Goal: Navigation & Orientation: Go to known website

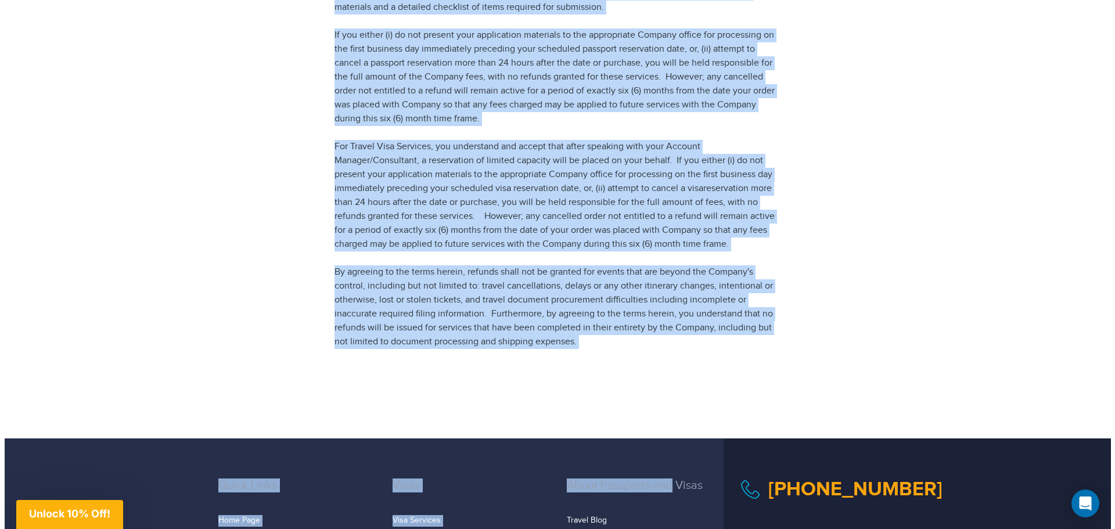
scroll to position [1350, 0]
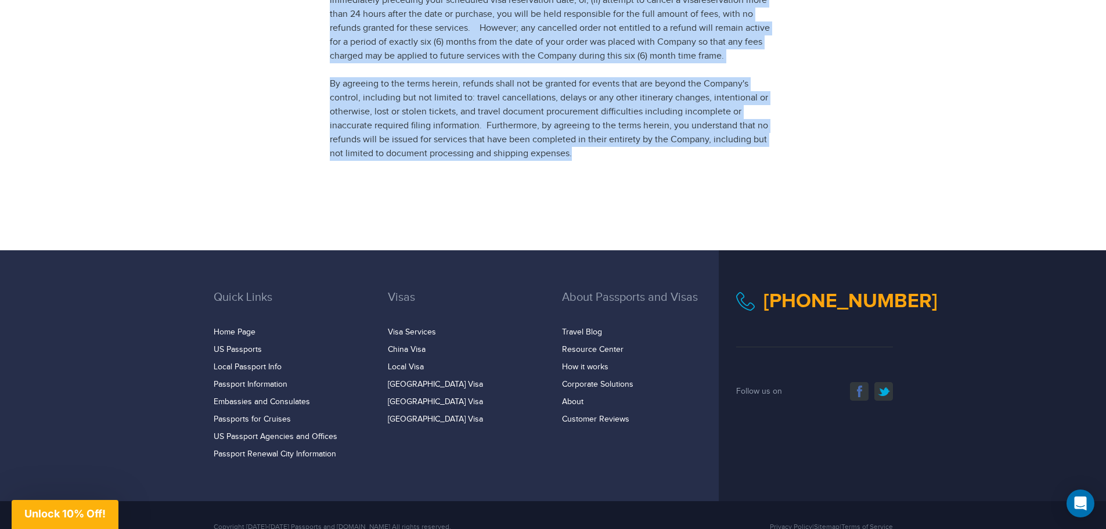
drag, startPoint x: 326, startPoint y: 132, endPoint x: 590, endPoint y: 118, distance: 264.6
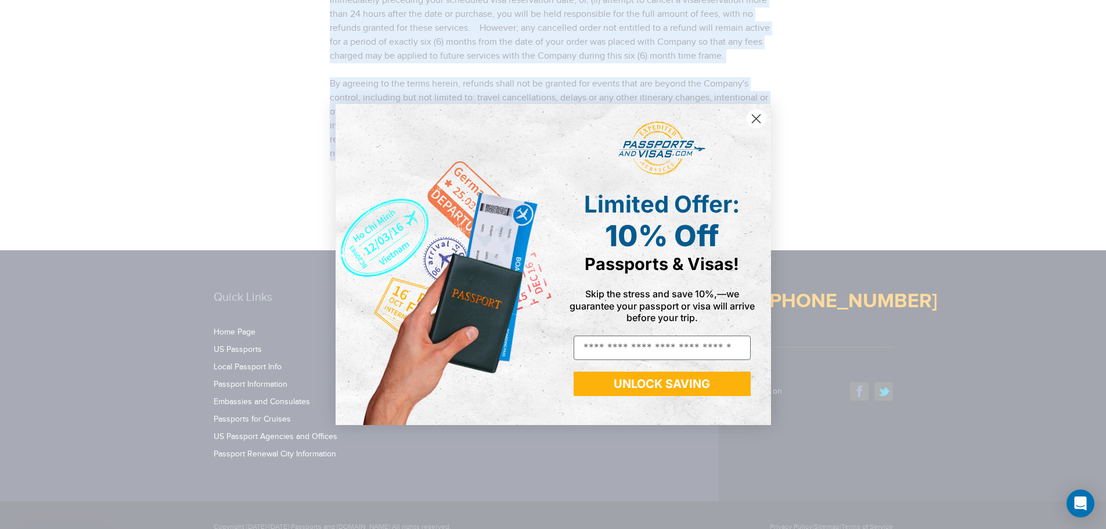
copy article "Loremipsu dol Sitam.con Adipi eli Seddoeiusm Te incididun utlab etdol mag aliqu…"
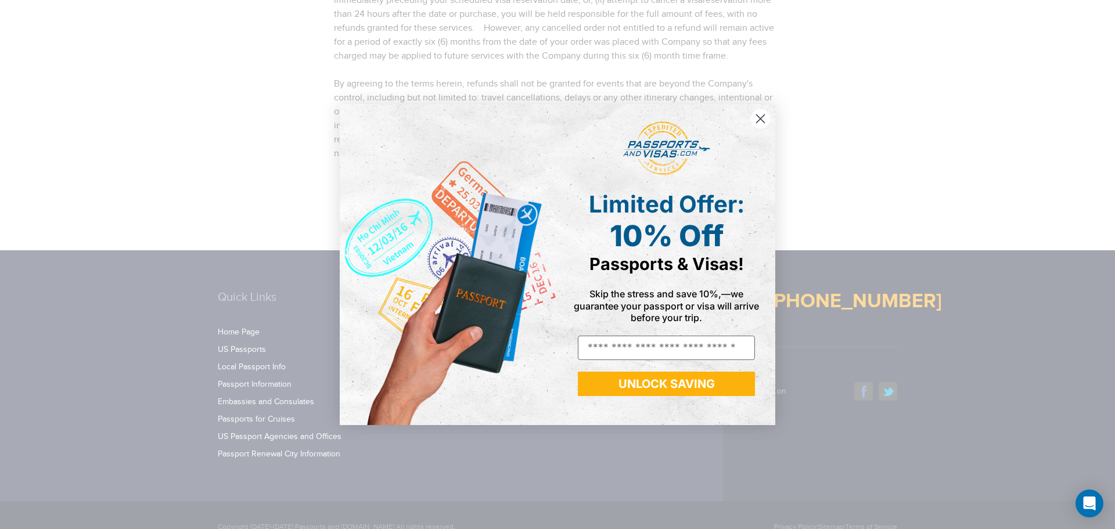
click at [758, 113] on circle "Close dialog" at bounding box center [760, 118] width 19 height 19
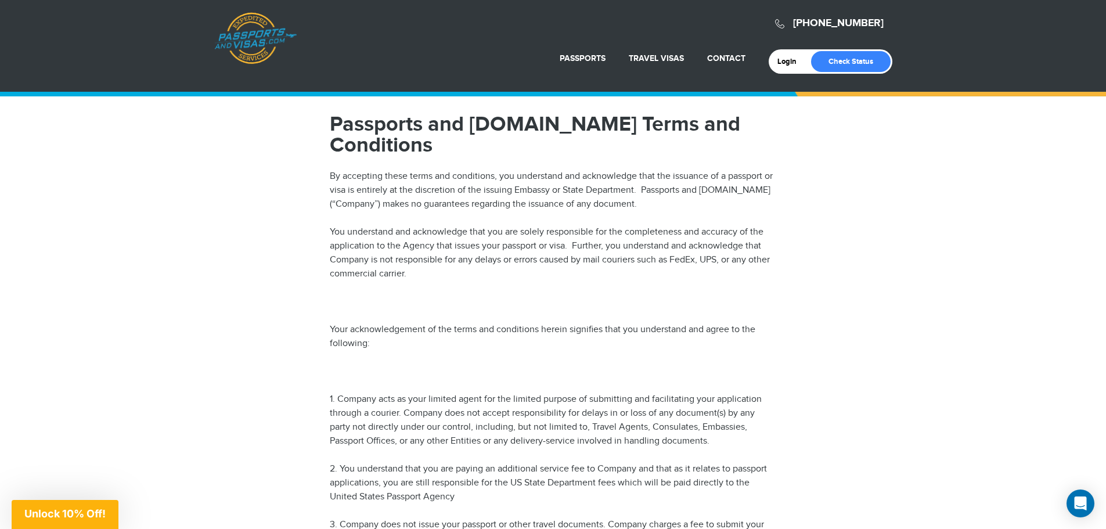
scroll to position [0, 0]
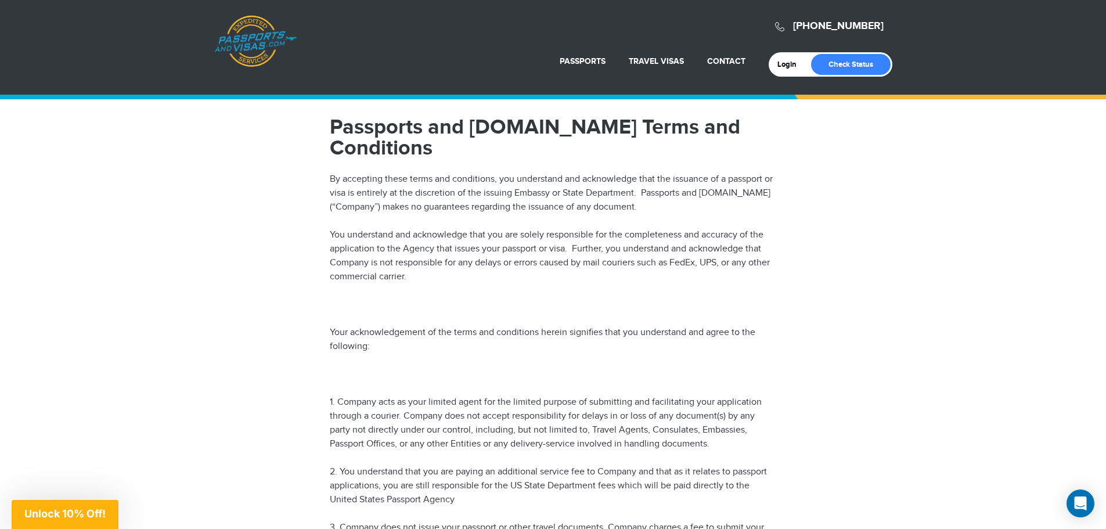
click at [256, 35] on link "Passports & [DOMAIN_NAME]" at bounding box center [255, 41] width 82 height 52
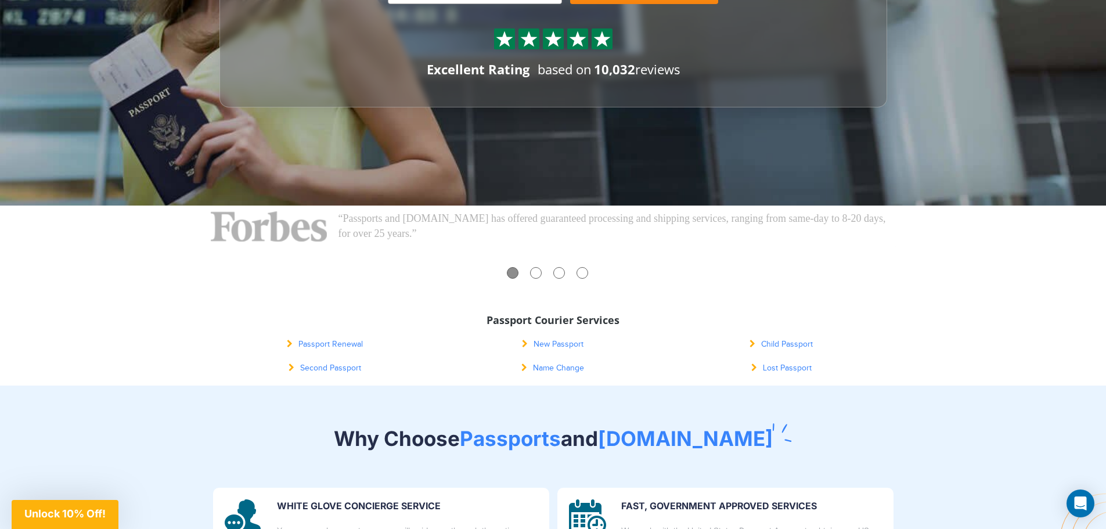
scroll to position [290, 0]
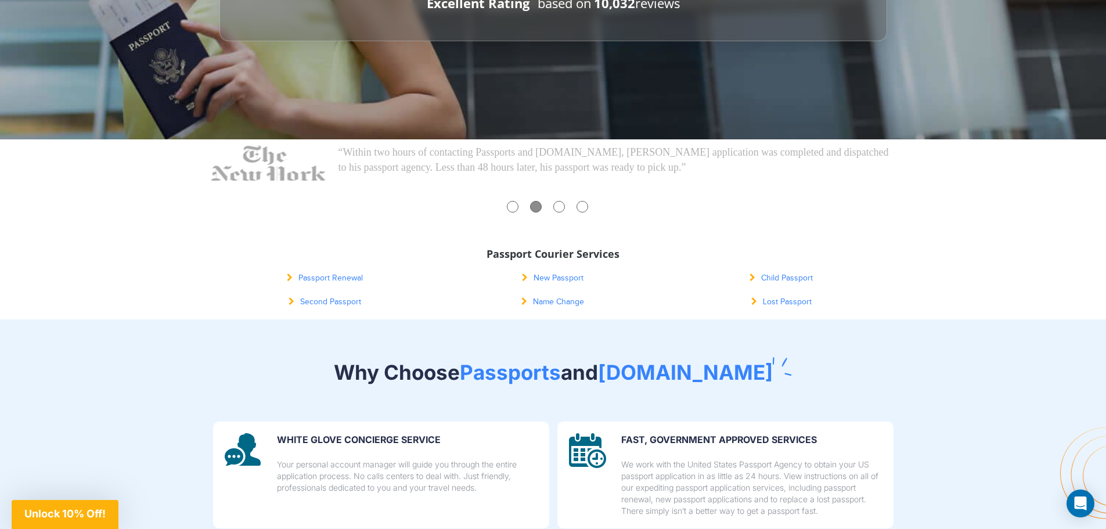
click at [527, 199] on ul "“Visitors to Passports and Visas.com find out immediately if they need a passpo…" at bounding box center [553, 180] width 685 height 71
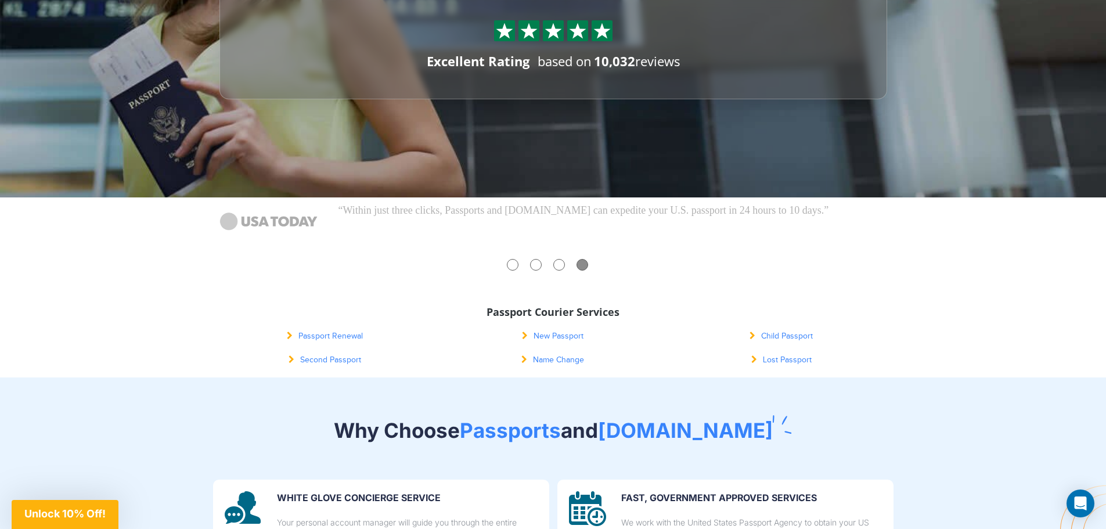
click at [540, 266] on div at bounding box center [536, 265] width 12 height 12
